Goal: Find specific page/section: Find specific page/section

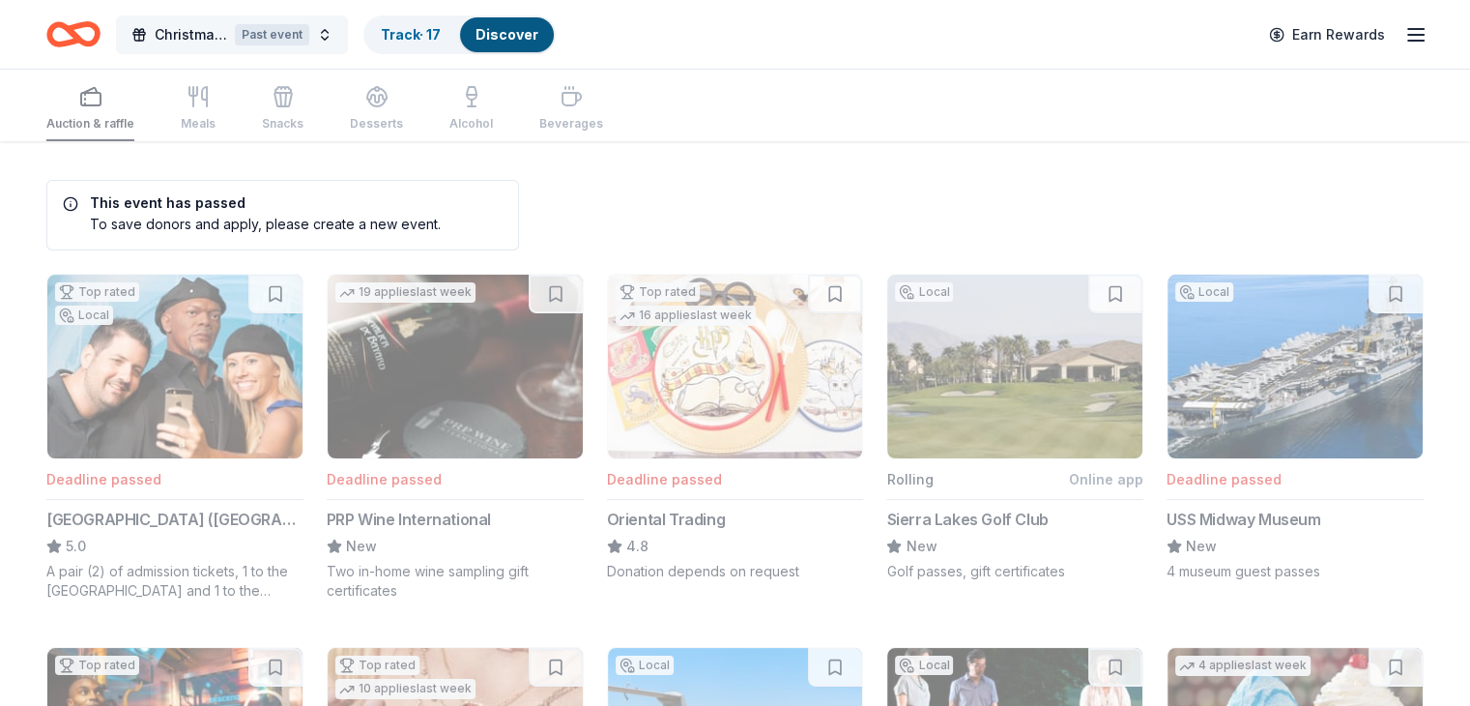
click at [348, 29] on button "Christmas Silent Auction Past event" at bounding box center [232, 34] width 232 height 39
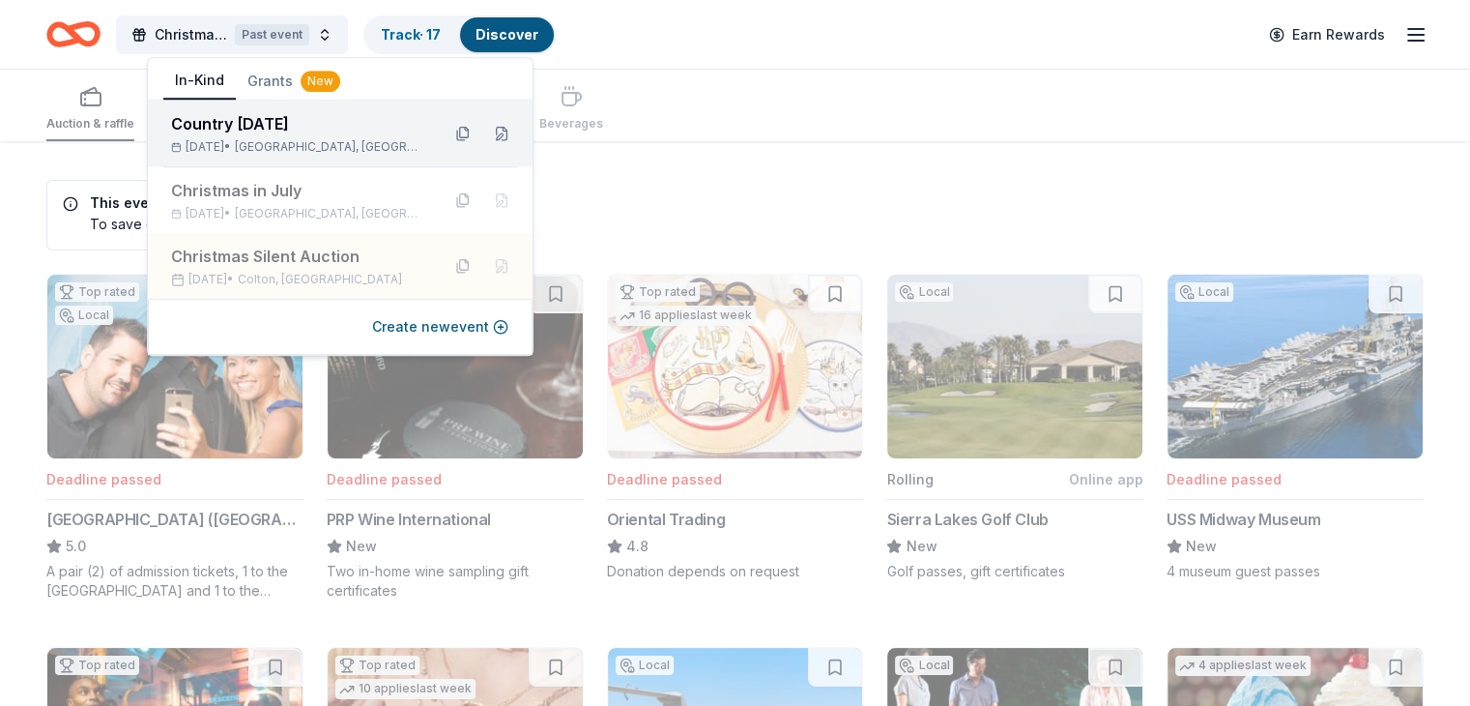
click at [310, 133] on div "Country [DATE]" at bounding box center [297, 123] width 253 height 23
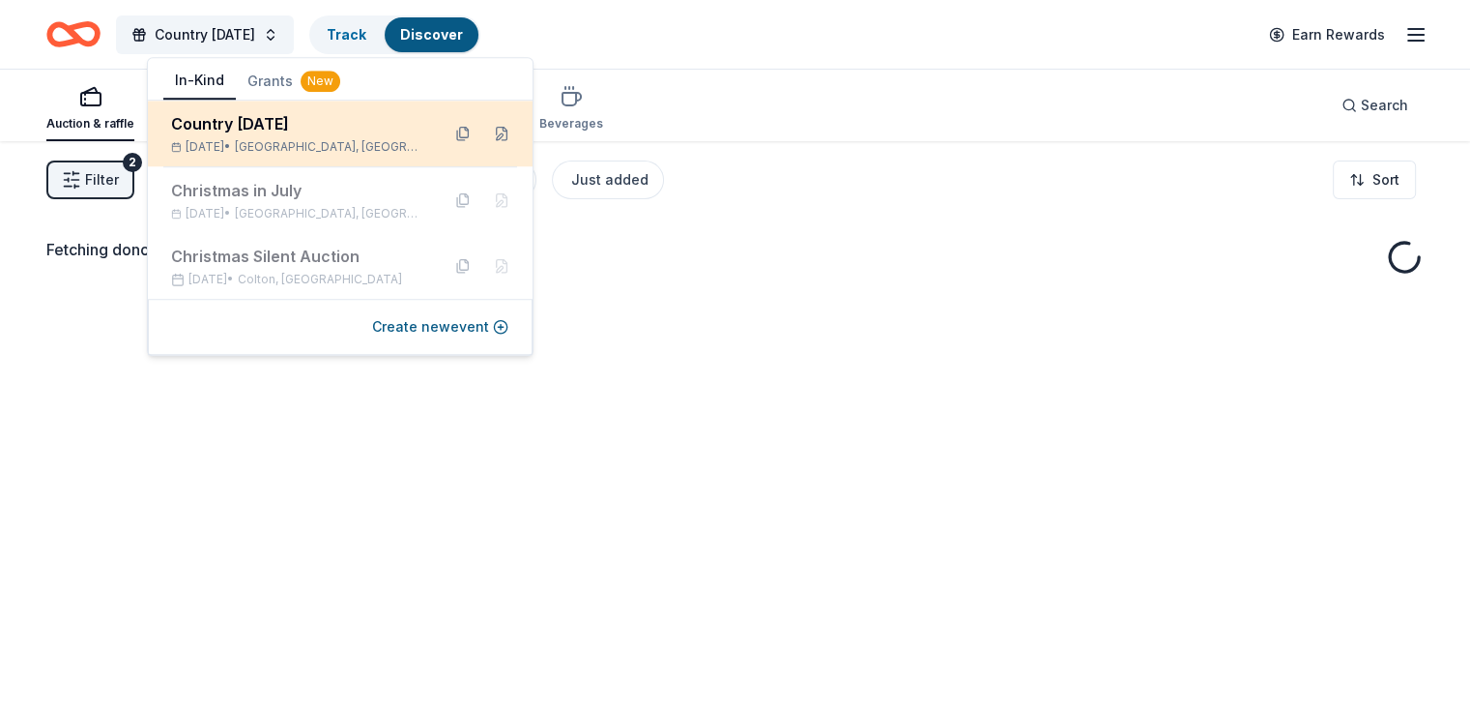
click at [215, 141] on div "[DATE] • [GEOGRAPHIC_DATA], [GEOGRAPHIC_DATA]" at bounding box center [297, 146] width 253 height 15
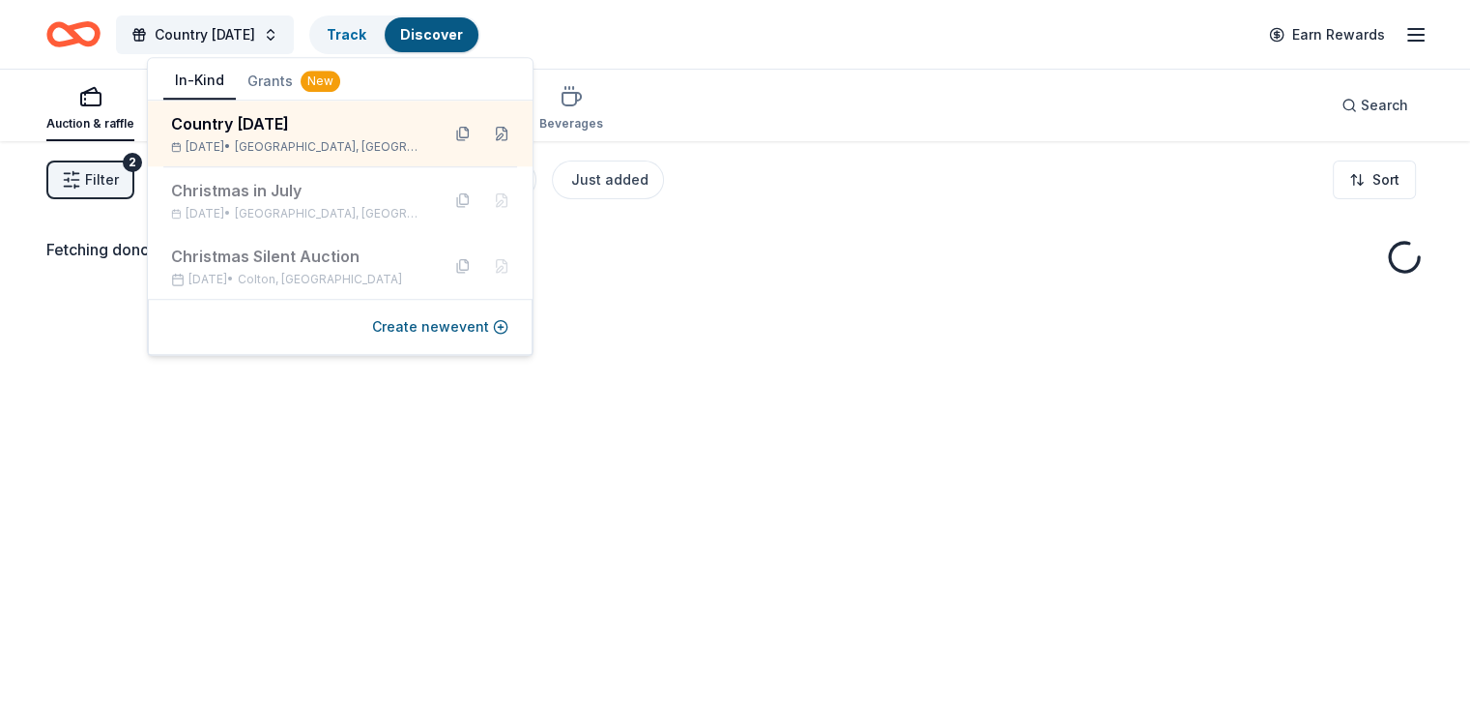
click at [663, 295] on div "Fetching donors, one moment..." at bounding box center [735, 494] width 1470 height 706
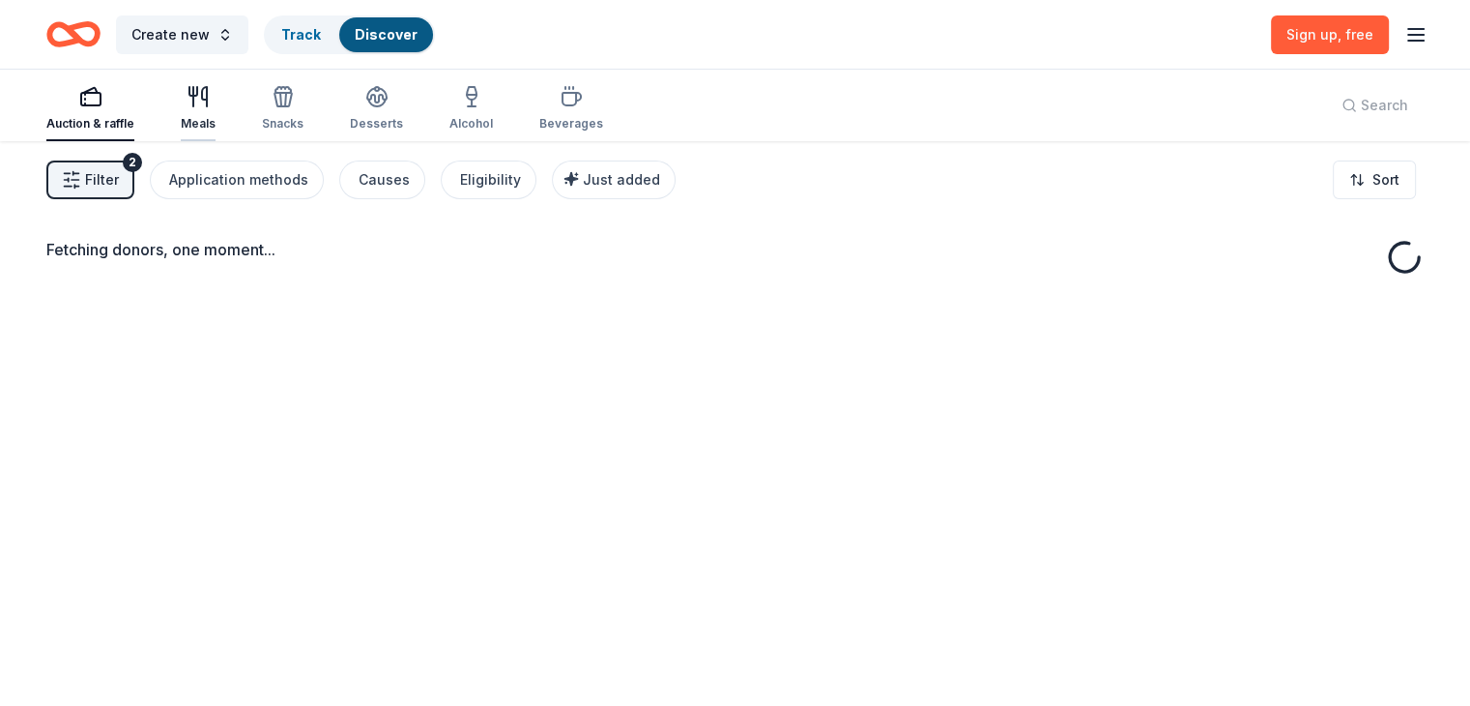
click at [216, 103] on div "button" at bounding box center [198, 96] width 35 height 23
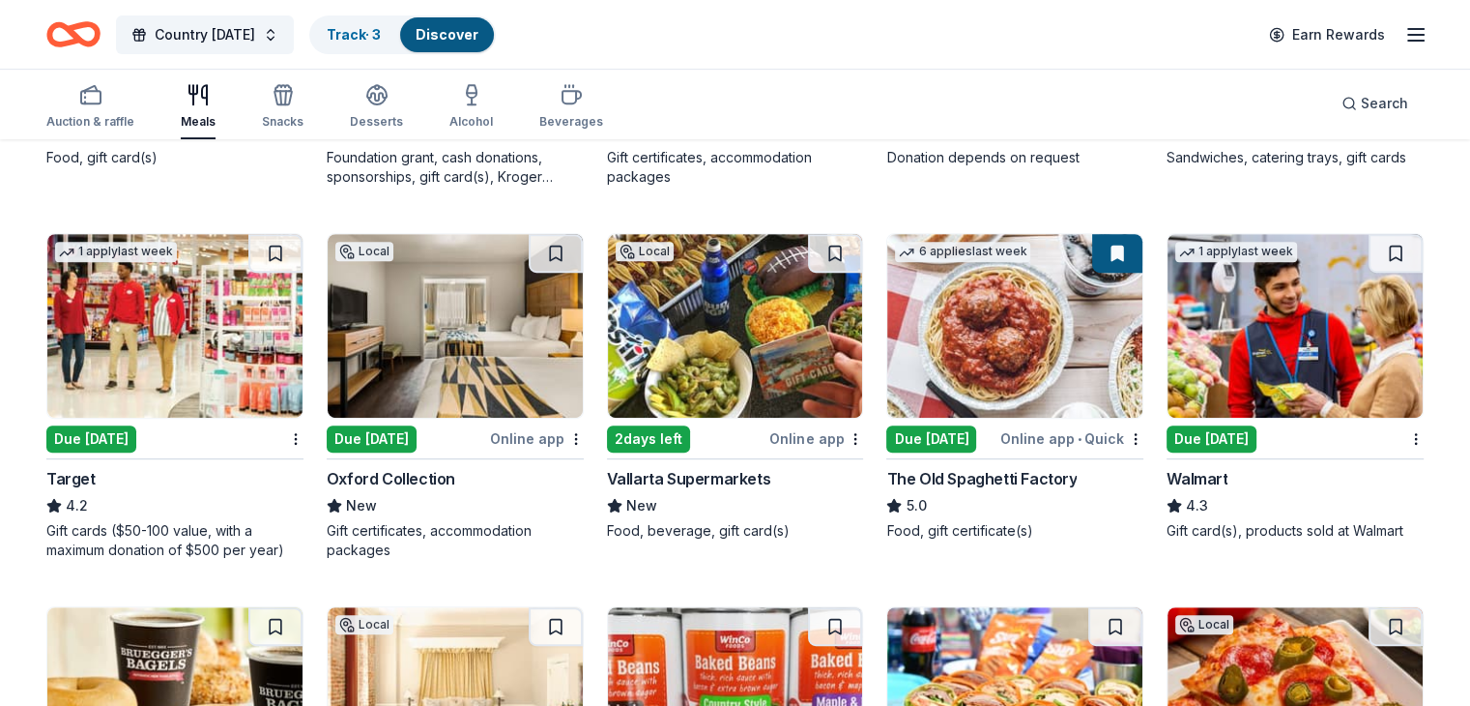
scroll to position [967, 0]
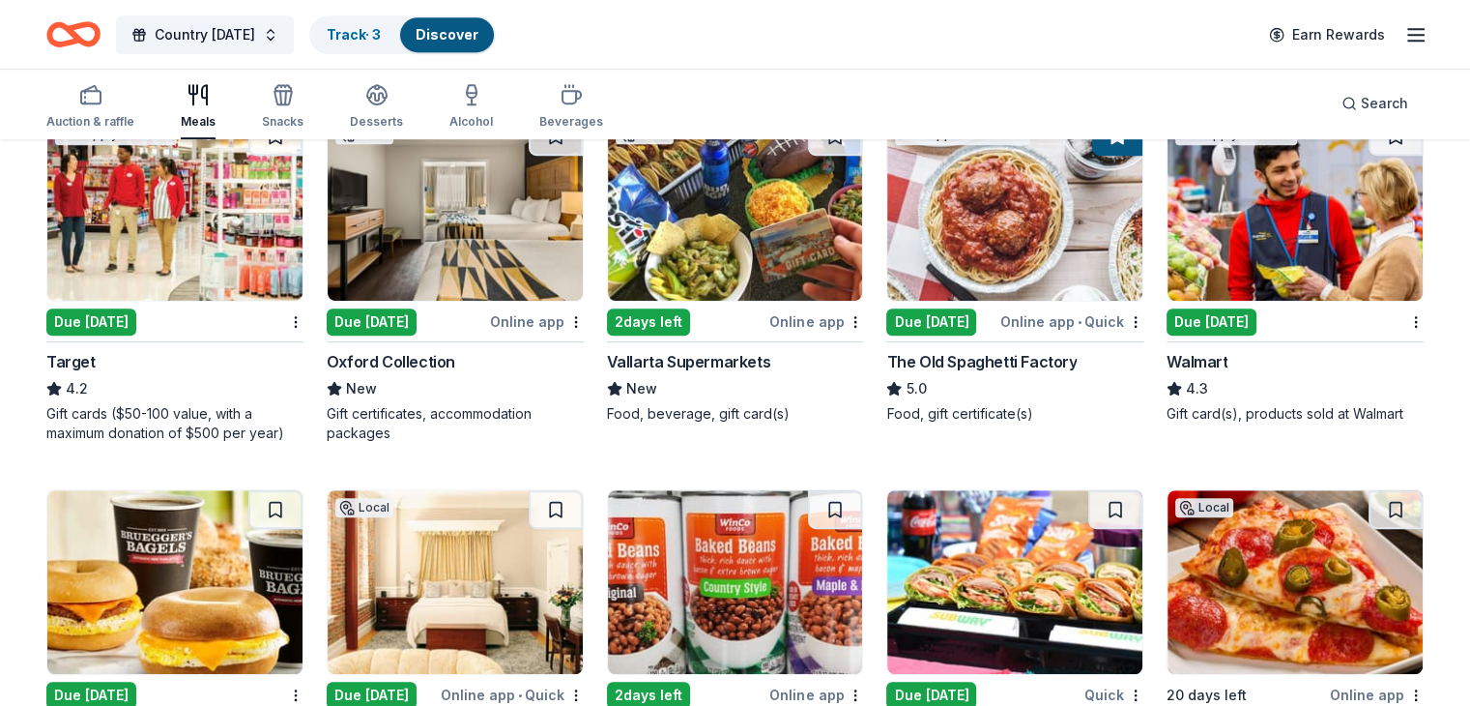
click at [129, 325] on div "Due today" at bounding box center [91, 321] width 90 height 27
